Goal: Information Seeking & Learning: Check status

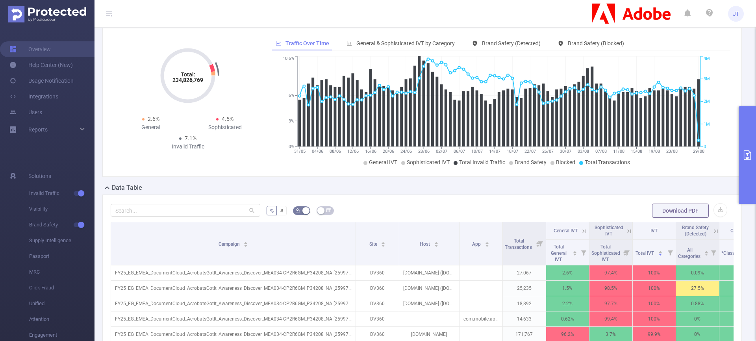
scroll to position [29, 0]
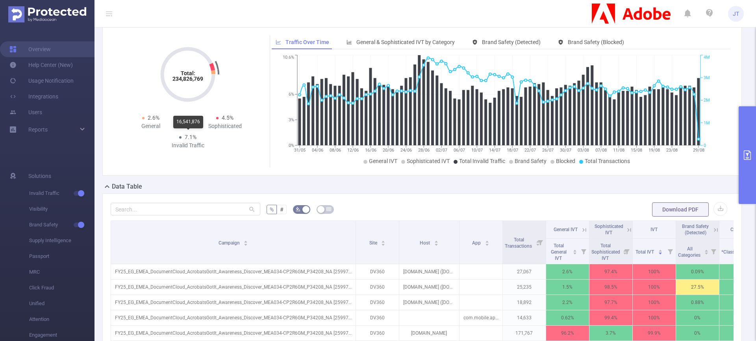
click at [189, 139] on span "7.1%" at bounding box center [191, 137] width 12 height 6
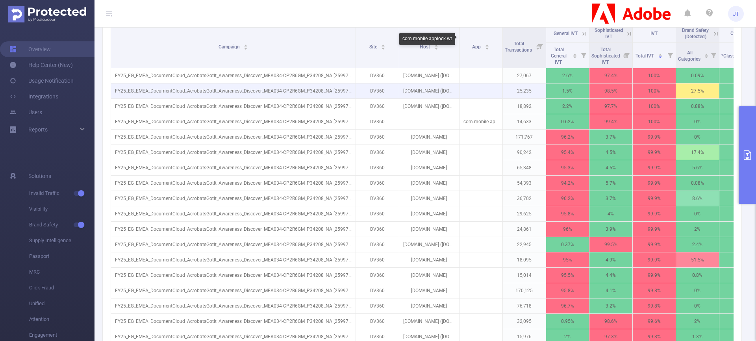
scroll to position [174, 0]
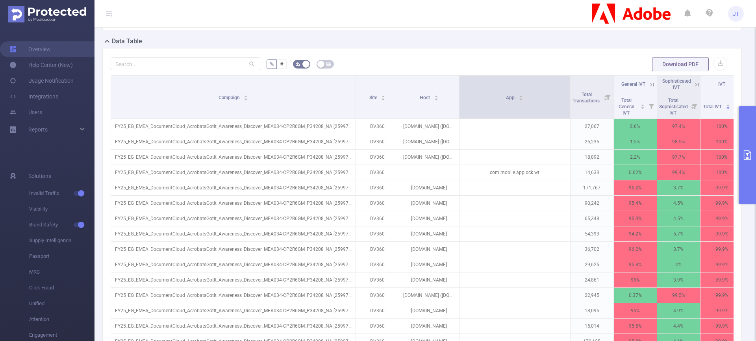
drag, startPoint x: 502, startPoint y: 87, endPoint x: 569, endPoint y: 77, distance: 68.5
click at [569, 77] on span at bounding box center [570, 97] width 4 height 43
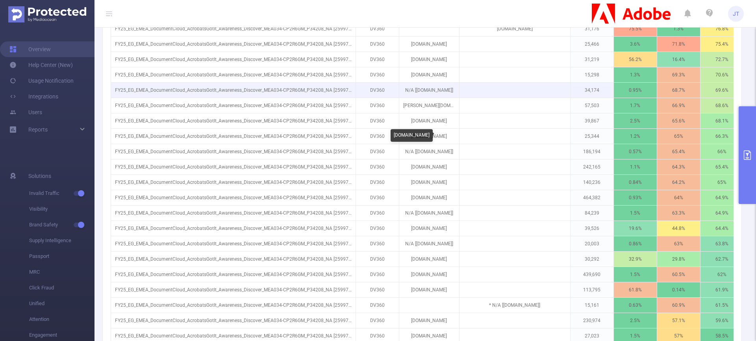
scroll to position [852, 0]
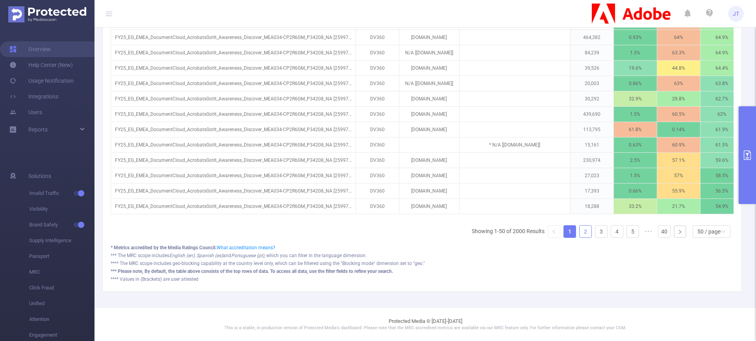
click at [580, 228] on link "2" at bounding box center [586, 232] width 12 height 12
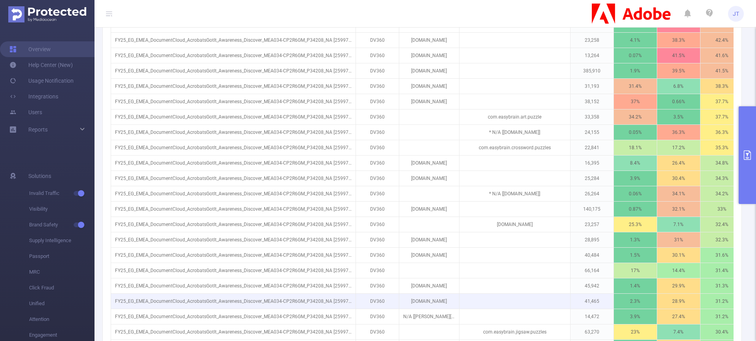
scroll to position [351, 0]
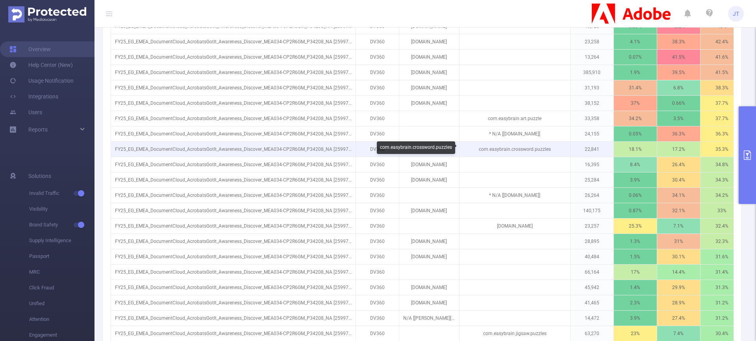
click at [525, 152] on p "com.easybrain.crossword.puzzles" at bounding box center [514, 149] width 111 height 15
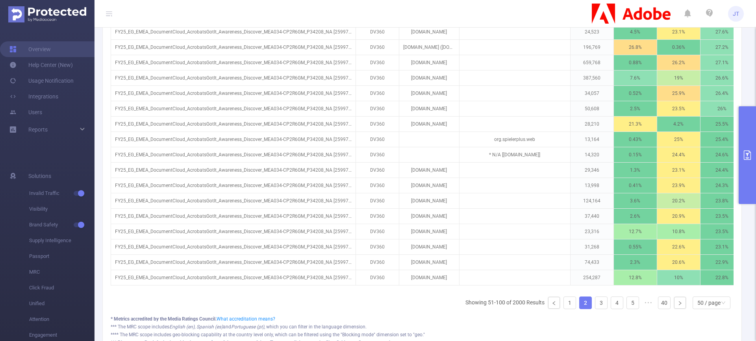
scroll to position [777, 0]
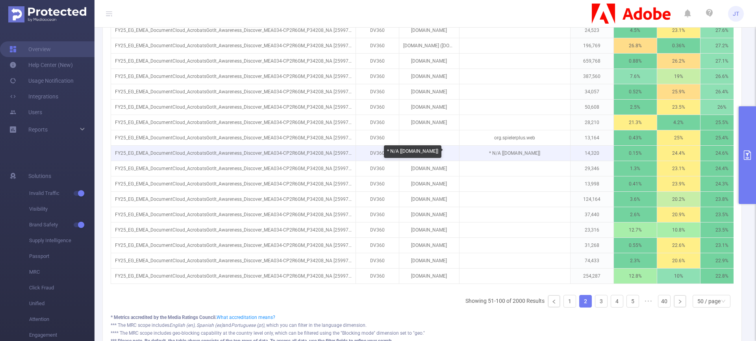
click at [520, 154] on p "* N/A [[DOMAIN_NAME]]" at bounding box center [514, 153] width 111 height 15
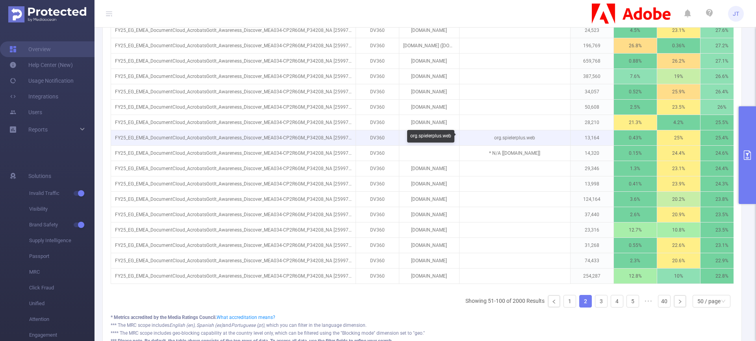
click at [518, 139] on p "org.spielerplus.web" at bounding box center [514, 137] width 111 height 15
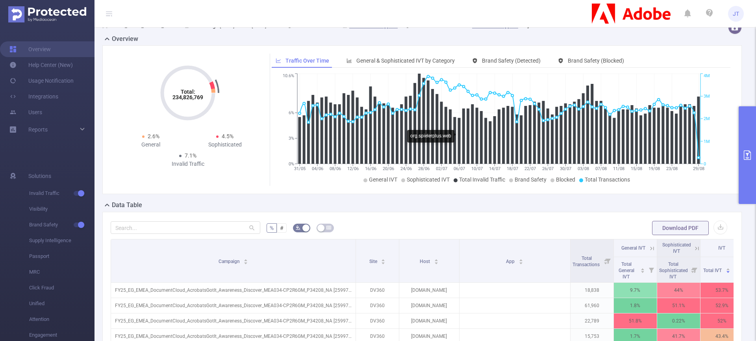
scroll to position [0, 0]
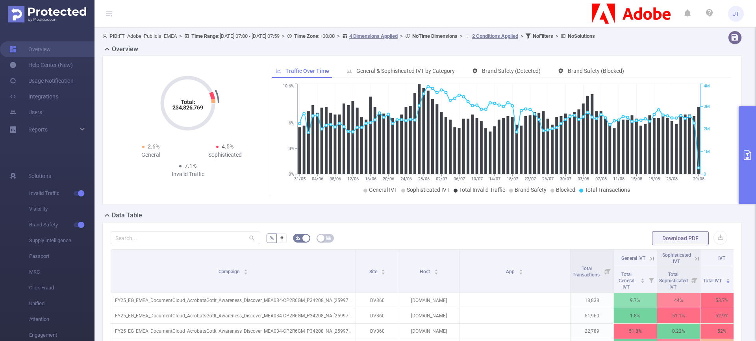
click at [746, 137] on button "primary" at bounding box center [747, 155] width 17 height 98
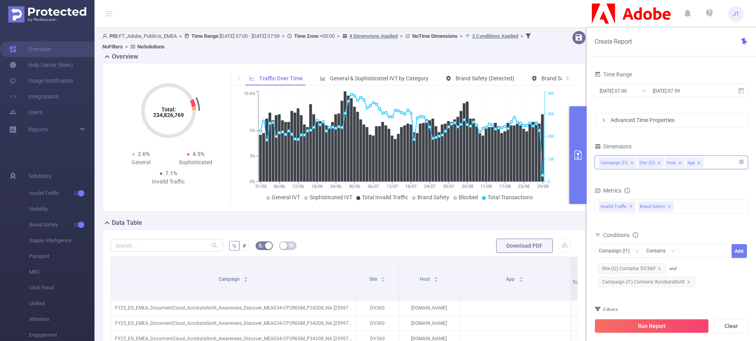
click at [679, 163] on icon "icon: close" at bounding box center [680, 163] width 4 height 4
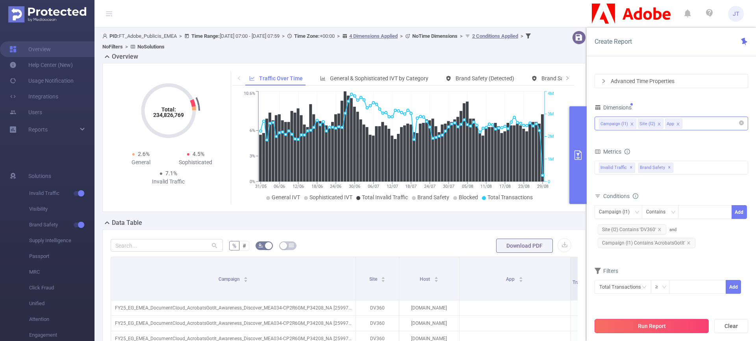
click at [643, 328] on button "Run Report" at bounding box center [651, 326] width 114 height 14
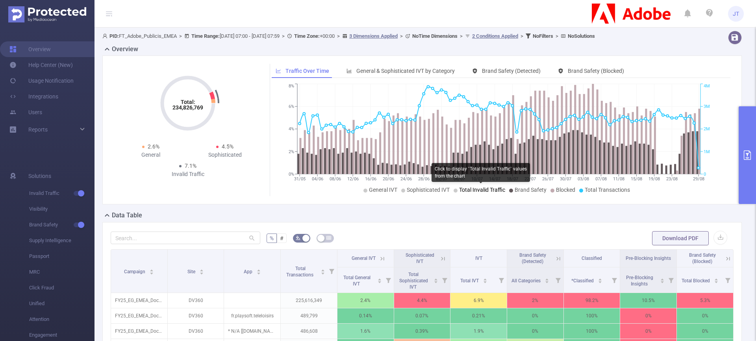
click at [478, 190] on span "Total Invalid Traffic" at bounding box center [482, 190] width 46 height 6
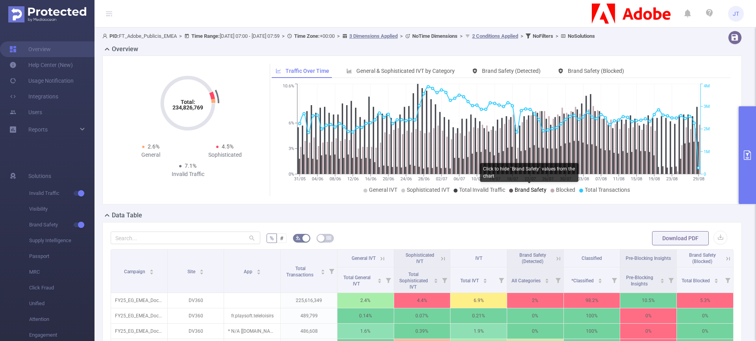
click at [533, 190] on span "Brand Safety" at bounding box center [531, 190] width 32 height 6
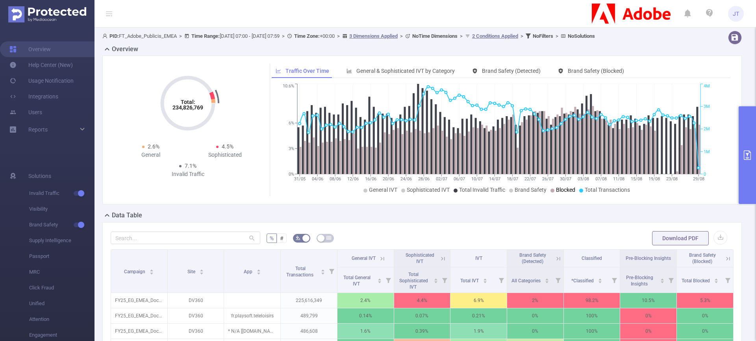
click at [551, 189] on icon at bounding box center [552, 191] width 4 height 4
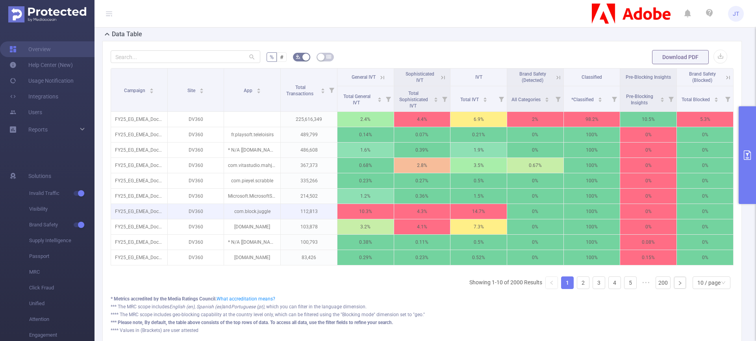
scroll to position [183, 0]
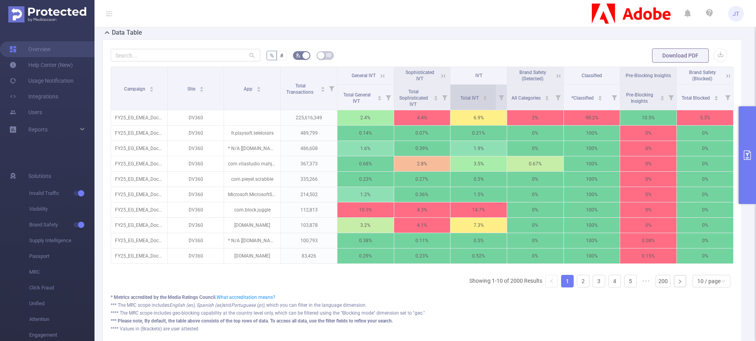
click at [483, 99] on icon "icon: caret-down" at bounding box center [484, 100] width 3 height 2
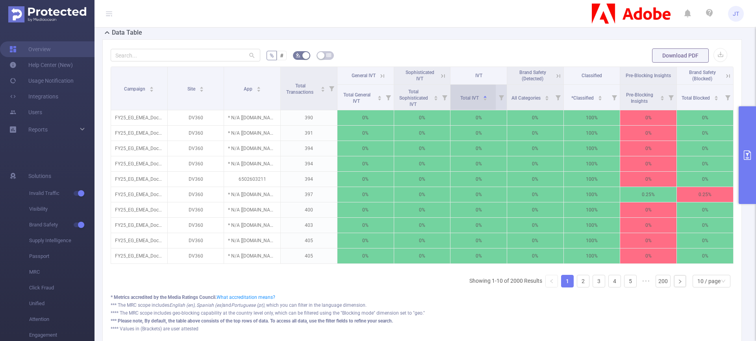
click at [483, 99] on icon "icon: caret-down" at bounding box center [484, 100] width 3 height 2
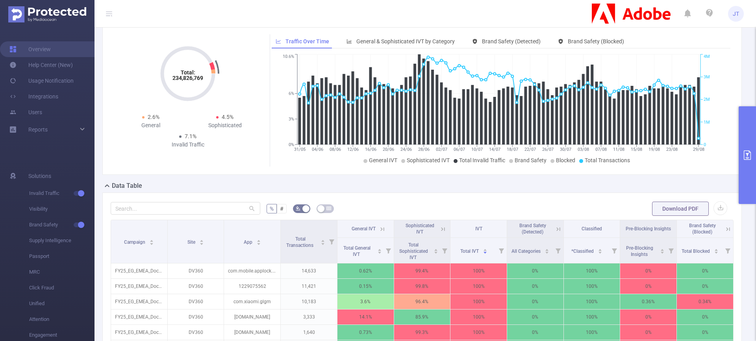
scroll to position [0, 0]
